Goal: Contribute content

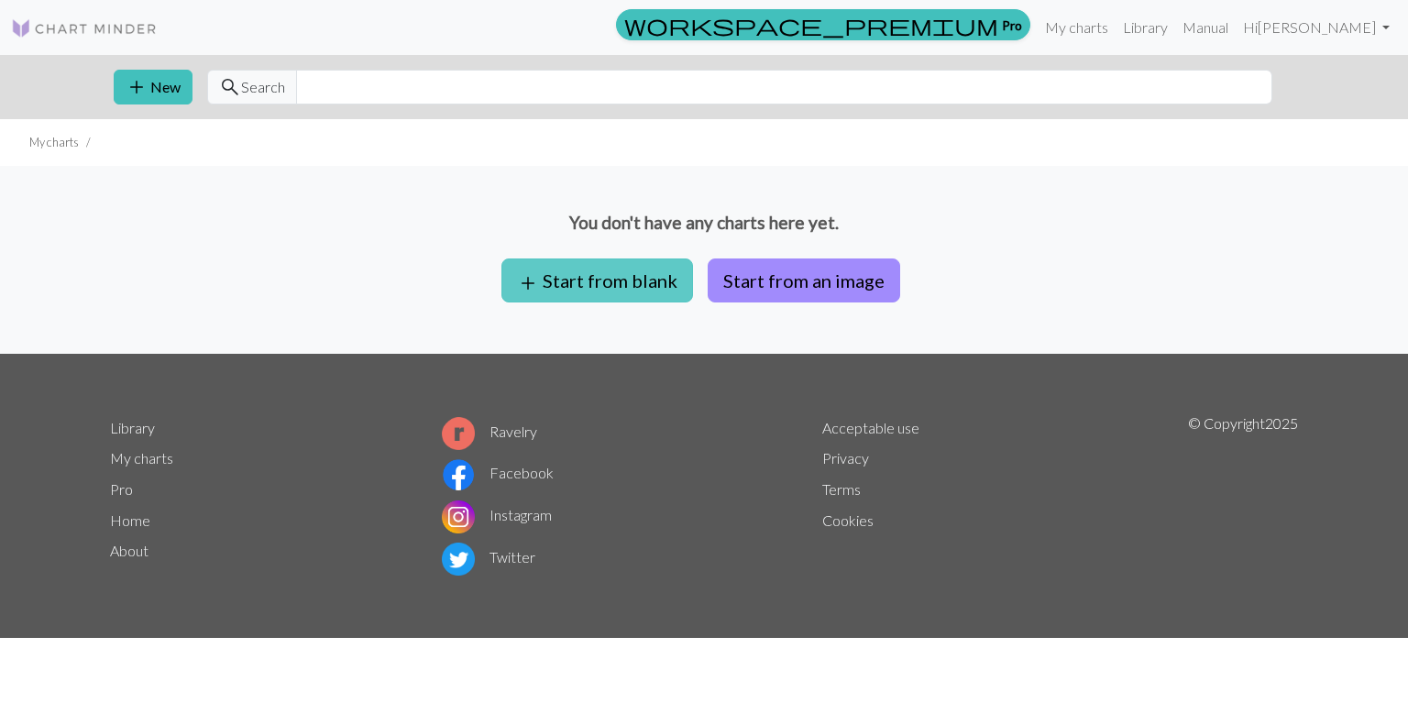
click at [656, 274] on button "add Start from blank" at bounding box center [598, 281] width 192 height 44
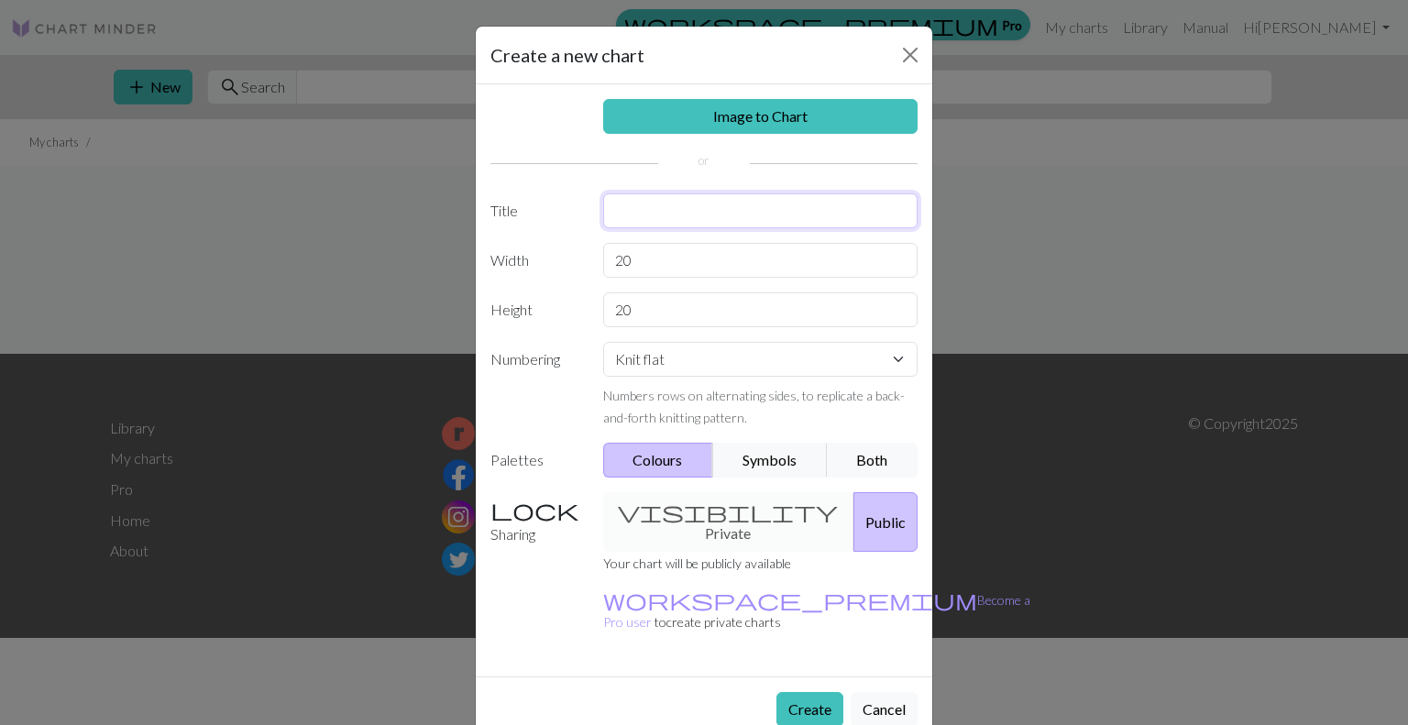
click at [666, 212] on input "text" at bounding box center [760, 210] width 315 height 35
type input "H"
type input "Owl on branch"
click at [897, 356] on select "Knit flat Knit in the round Lace knitting Cross stitch" at bounding box center [760, 359] width 315 height 35
click at [860, 361] on select "Knit flat Knit in the round Lace knitting Cross stitch" at bounding box center [760, 359] width 315 height 35
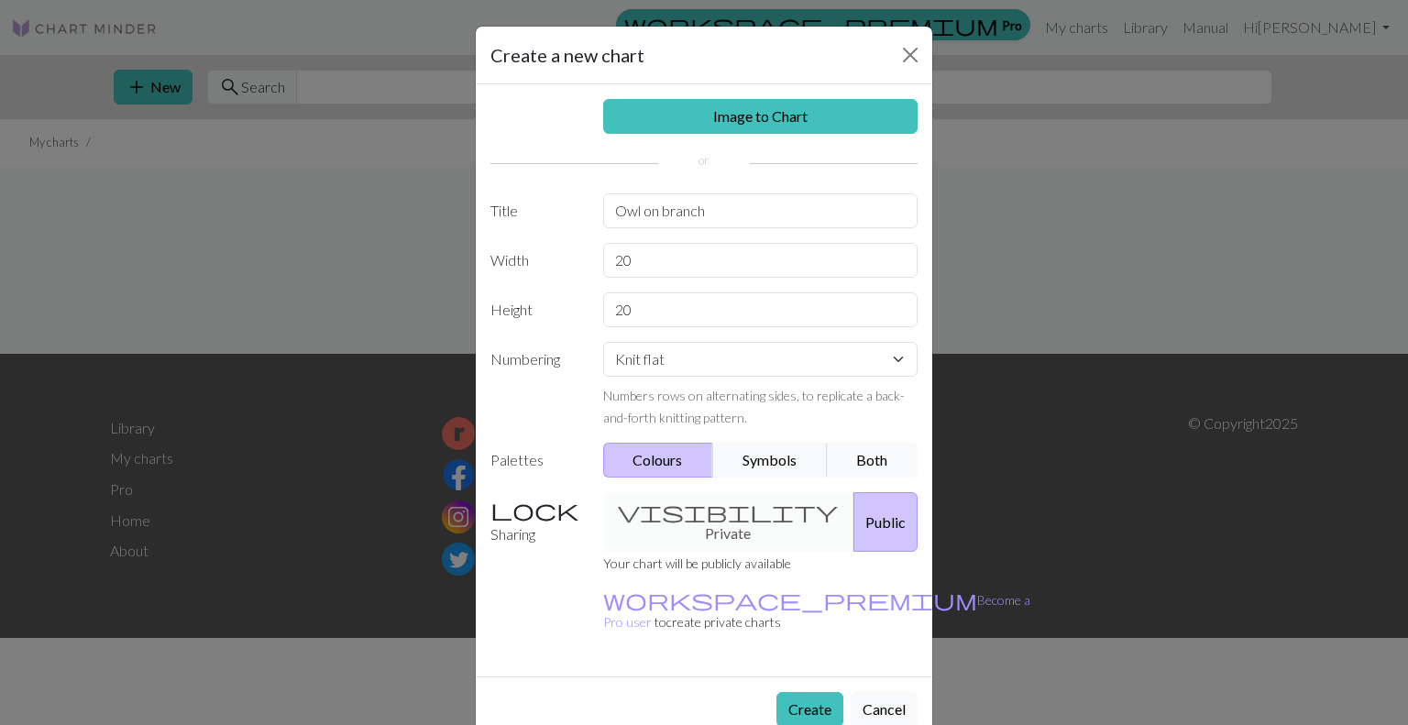
click at [704, 511] on div "visibility Private Public" at bounding box center [760, 522] width 337 height 60
click at [663, 505] on div "visibility Private Public" at bounding box center [760, 522] width 337 height 60
click at [649, 252] on input "20" at bounding box center [760, 260] width 315 height 35
click at [918, 58] on button "Close" at bounding box center [910, 54] width 29 height 29
